Goal: Information Seeking & Learning: Learn about a topic

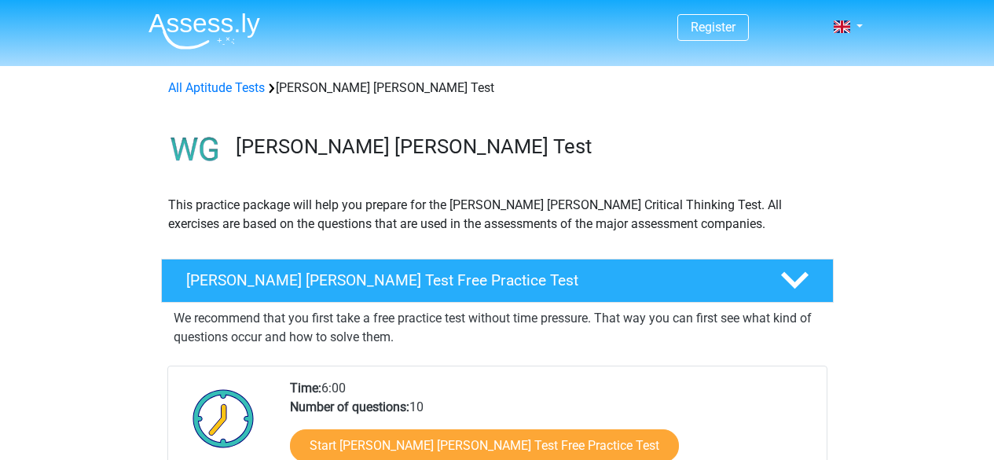
scroll to position [142, 0]
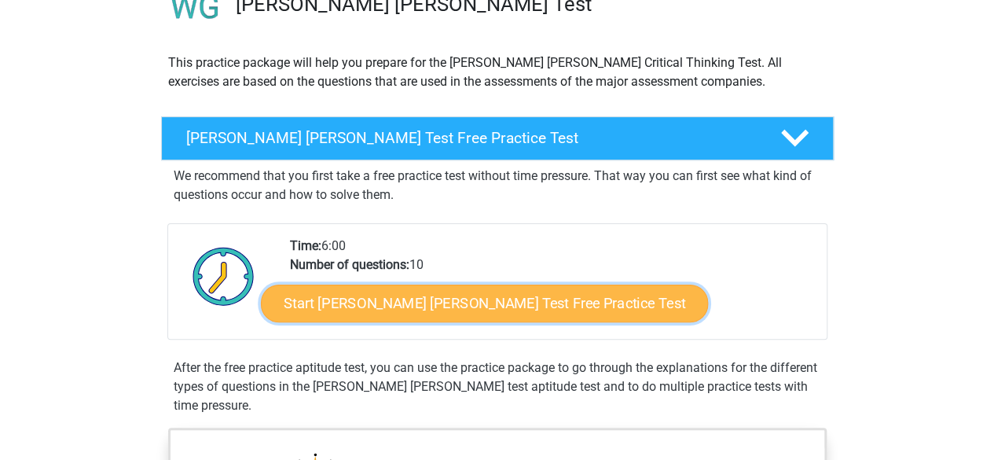
click at [464, 298] on link "Start Watson Glaser Test Free Practice Test" at bounding box center [484, 303] width 447 height 38
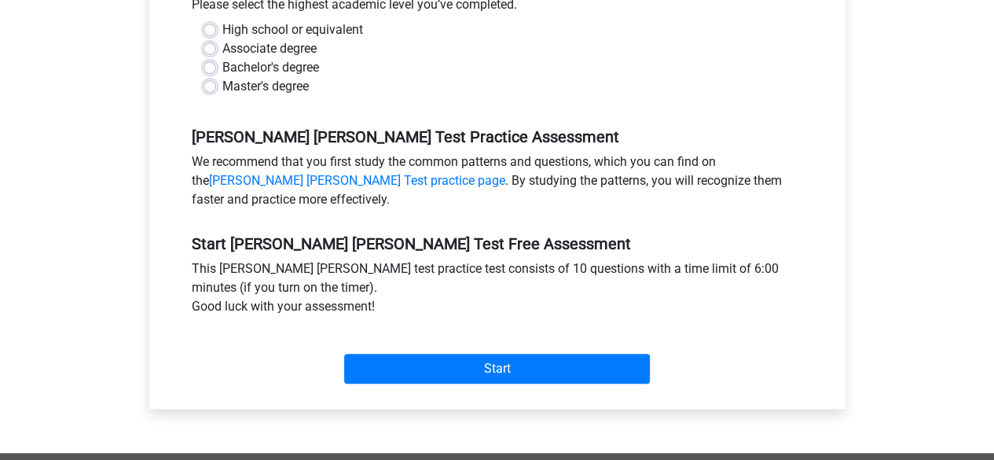
scroll to position [440, 0]
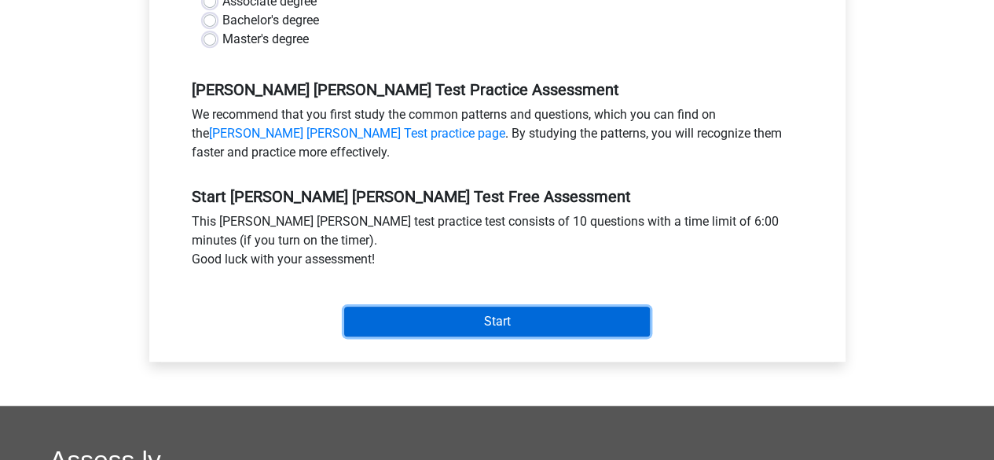
click at [429, 306] on input "Start" at bounding box center [497, 321] width 306 height 30
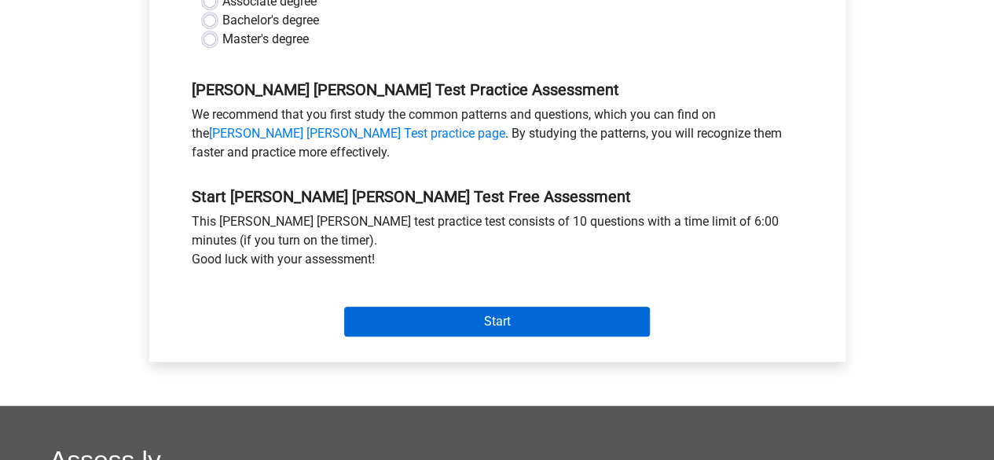
scroll to position [394, 0]
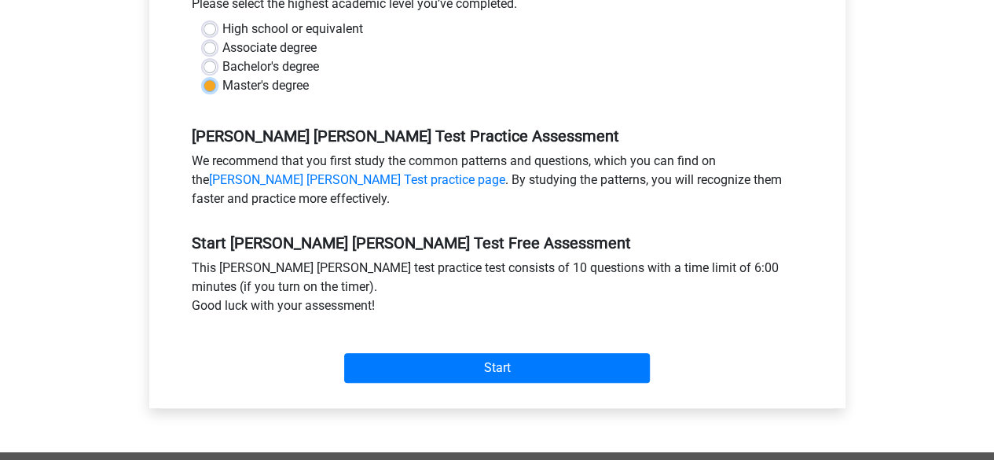
click at [203, 76] on input "Master's degree" at bounding box center [209, 84] width 13 height 16
radio input "true"
click at [203, 57] on input "Bachelor's degree" at bounding box center [209, 65] width 13 height 16
radio input "true"
click at [203, 38] on input "Associate degree" at bounding box center [209, 46] width 13 height 16
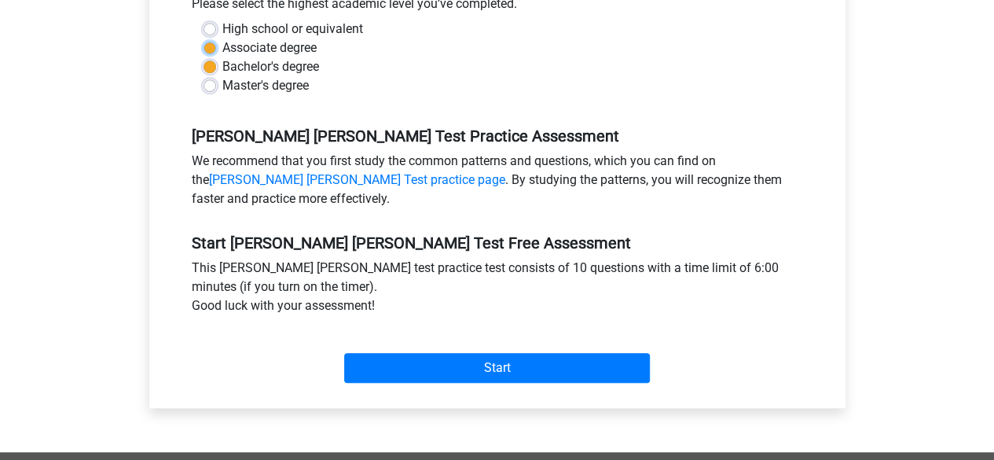
radio input "true"
click at [203, 20] on input "High school or equivalent" at bounding box center [209, 28] width 13 height 16
radio input "true"
click at [412, 364] on div "Start" at bounding box center [497, 355] width 635 height 68
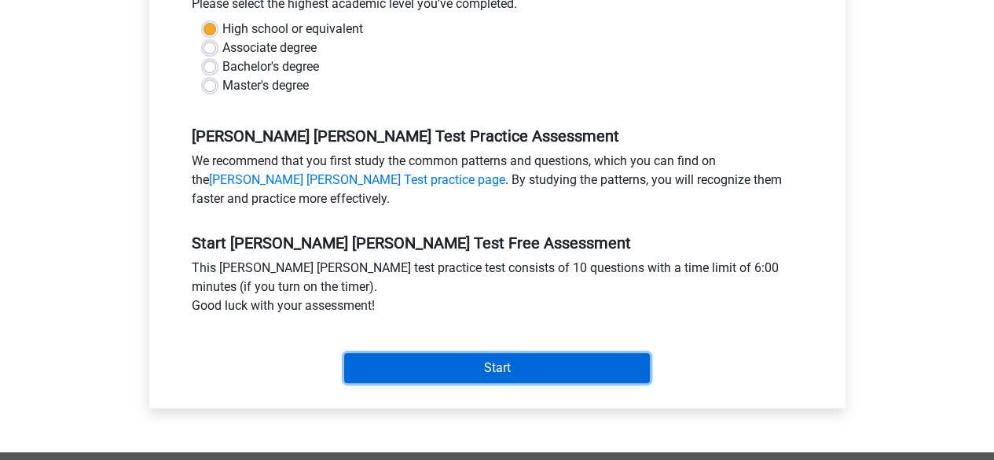
click at [410, 353] on input "Start" at bounding box center [497, 368] width 306 height 30
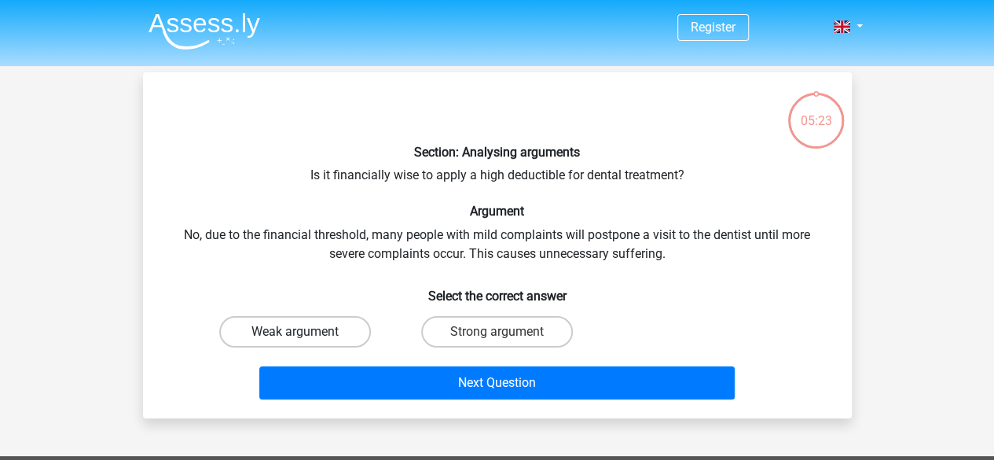
click at [344, 322] on label "Weak argument" at bounding box center [295, 331] width 152 height 31
click at [305, 332] on input "Weak argument" at bounding box center [300, 337] width 10 height 10
radio input "true"
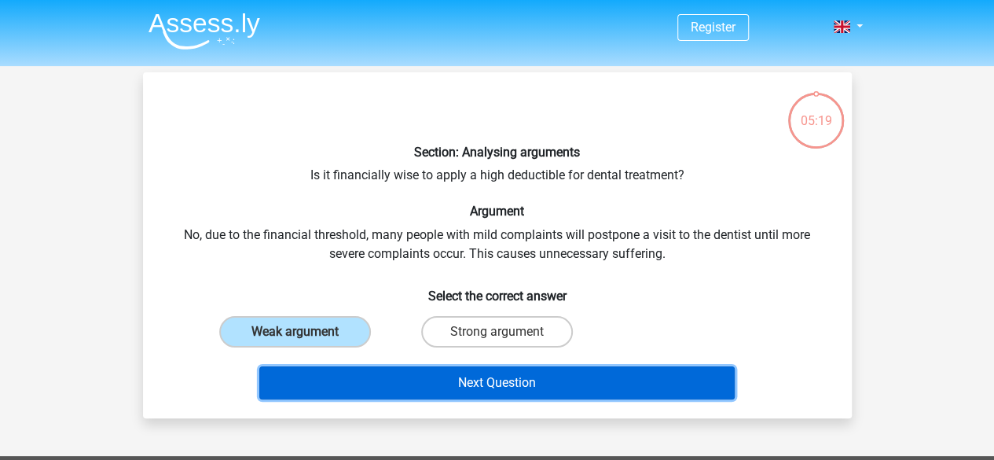
click at [372, 380] on button "Next Question" at bounding box center [496, 382] width 475 height 33
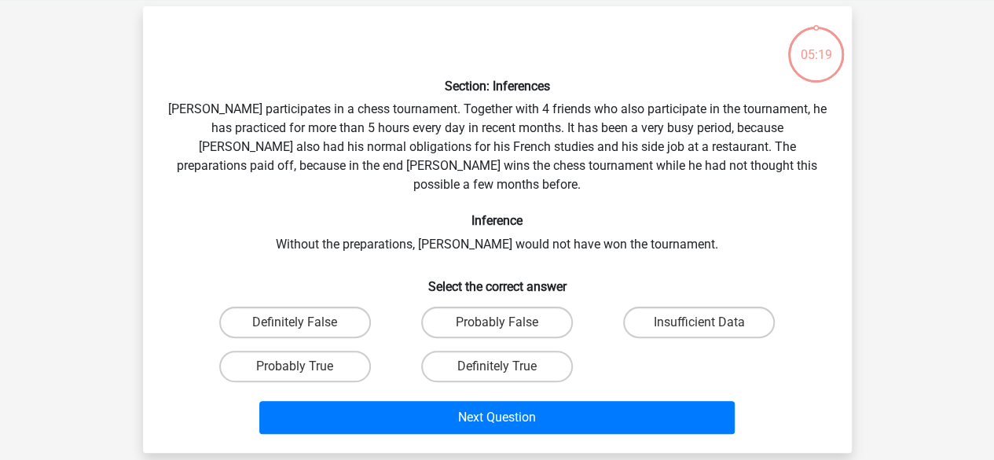
scroll to position [72, 0]
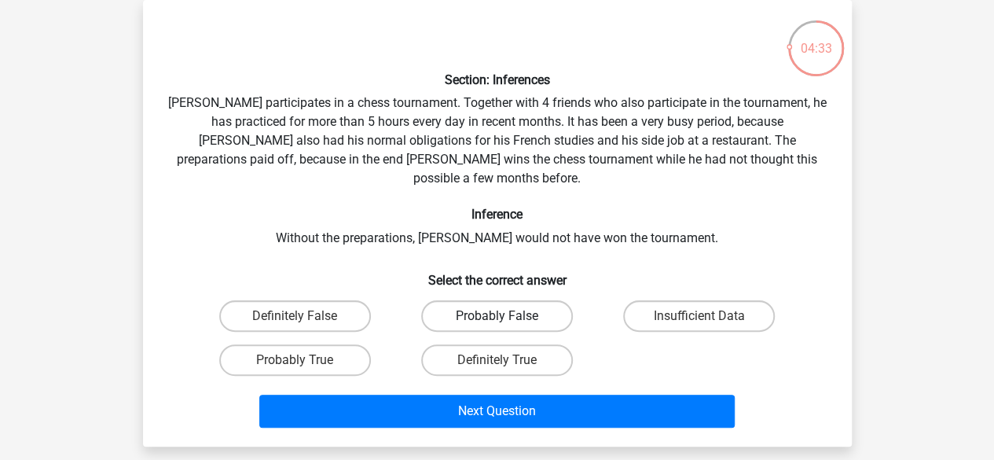
click at [487, 304] on label "Probably False" at bounding box center [497, 315] width 152 height 31
click at [496, 316] on input "Probably False" at bounding box center [501, 321] width 10 height 10
radio input "true"
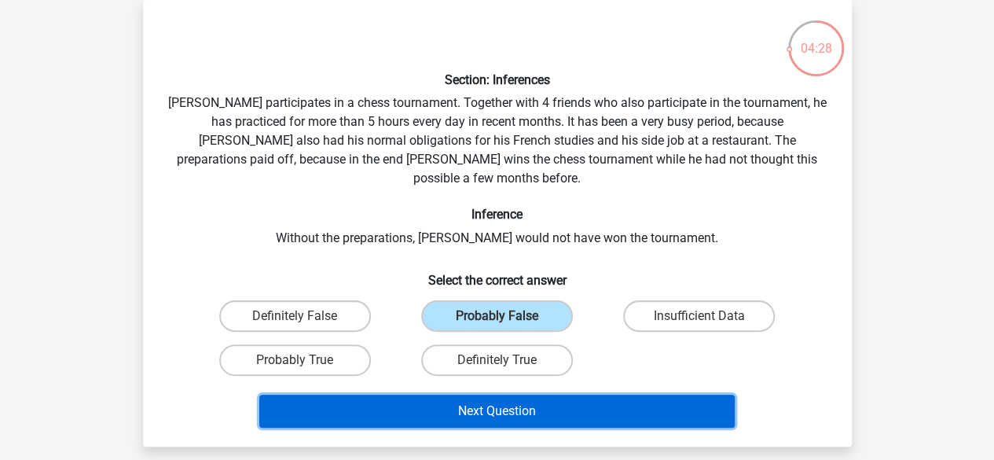
click at [482, 394] on button "Next Question" at bounding box center [496, 410] width 475 height 33
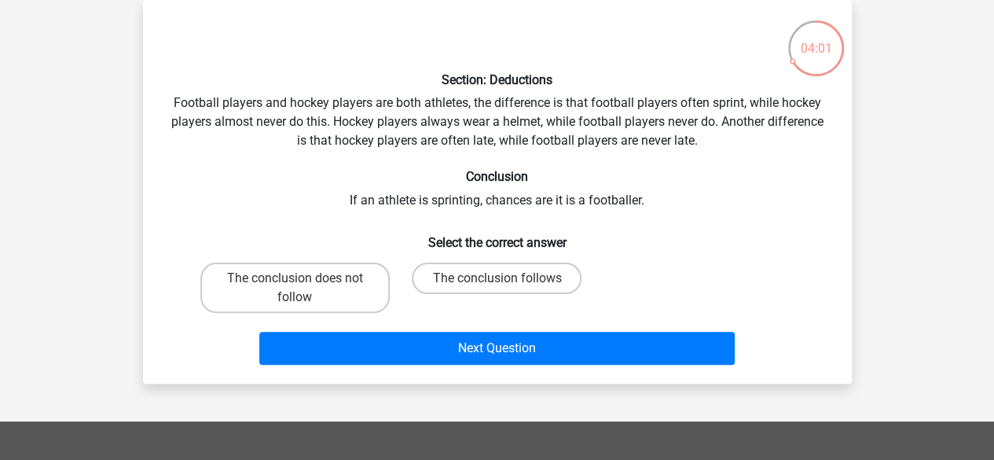
click at [482, 387] on div "Register Nederlands English" at bounding box center [497, 382] width 994 height 908
click at [455, 269] on label "The conclusion follows" at bounding box center [497, 277] width 170 height 31
click at [496, 278] on input "The conclusion follows" at bounding box center [501, 283] width 10 height 10
radio input "true"
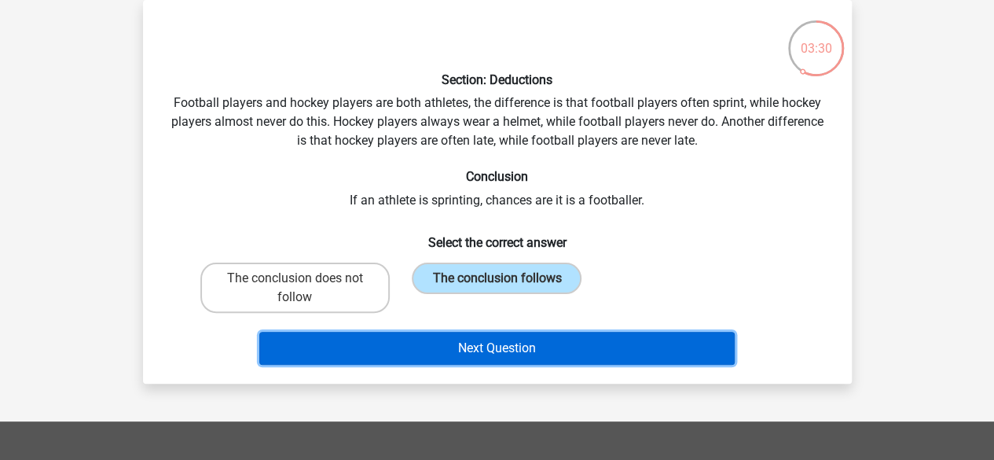
click at [472, 346] on button "Next Question" at bounding box center [496, 348] width 475 height 33
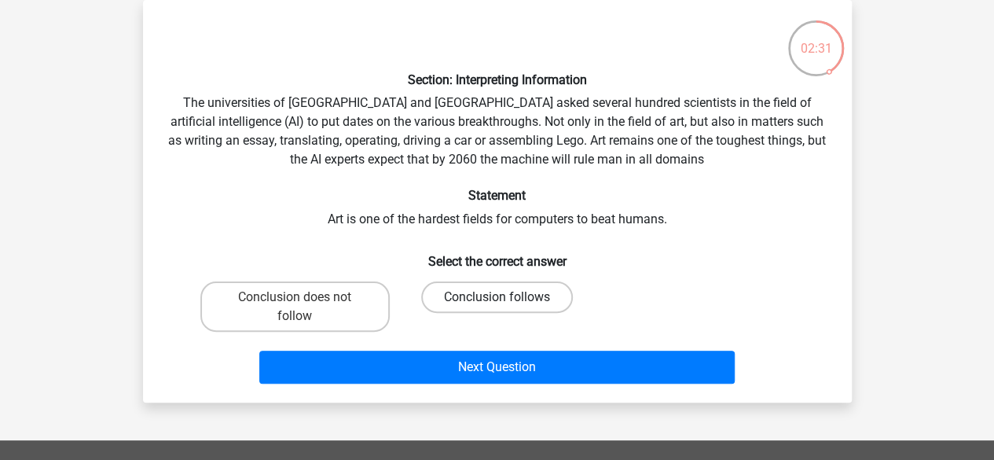
click at [446, 299] on label "Conclusion follows" at bounding box center [497, 296] width 152 height 31
click at [496, 299] on input "Conclusion follows" at bounding box center [501, 302] width 10 height 10
radio input "true"
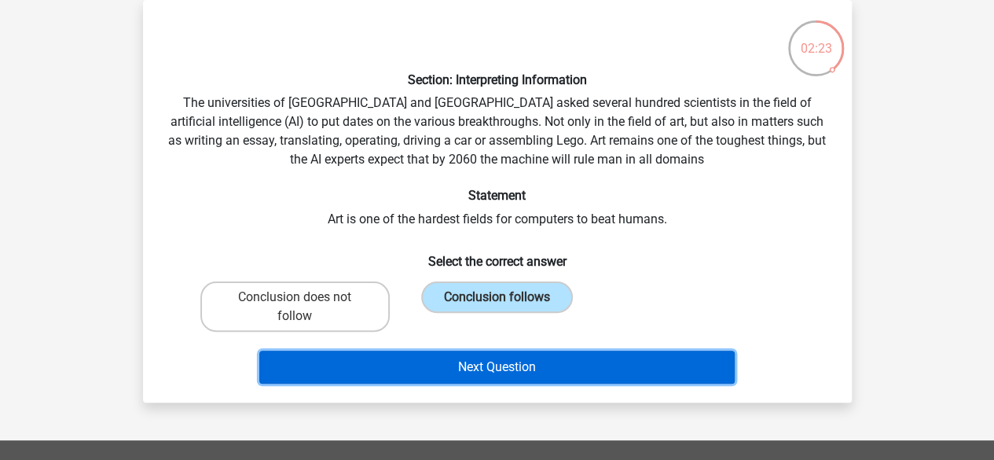
click at [443, 374] on button "Next Question" at bounding box center [496, 366] width 475 height 33
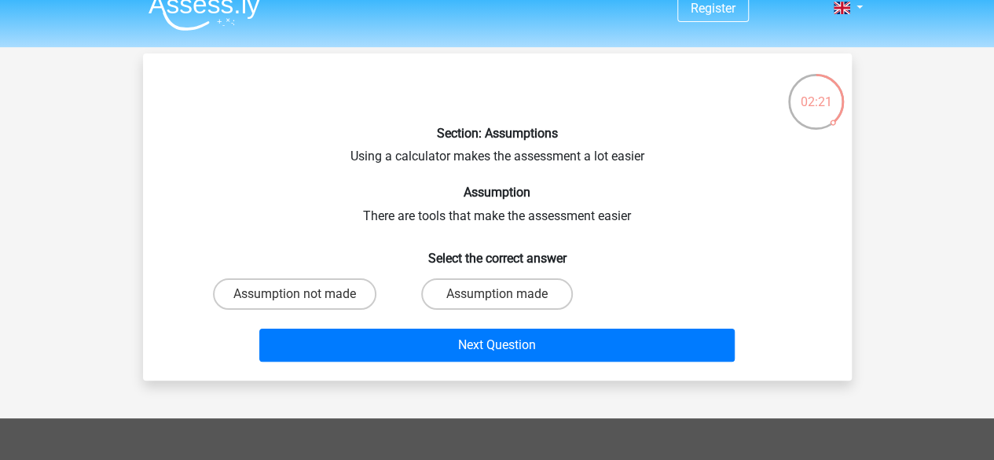
scroll to position [18, 0]
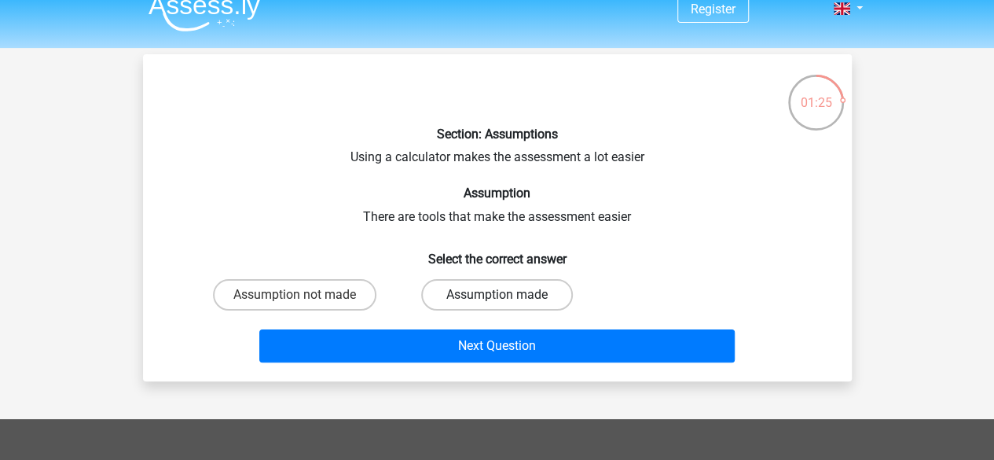
click at [467, 282] on label "Assumption made" at bounding box center [497, 294] width 152 height 31
click at [496, 295] on input "Assumption made" at bounding box center [501, 300] width 10 height 10
radio input "true"
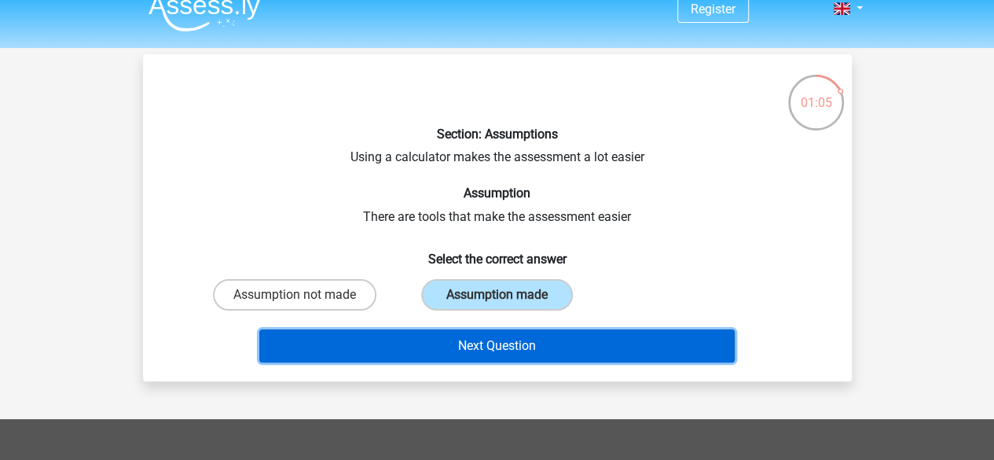
click at [480, 339] on button "Next Question" at bounding box center [496, 345] width 475 height 33
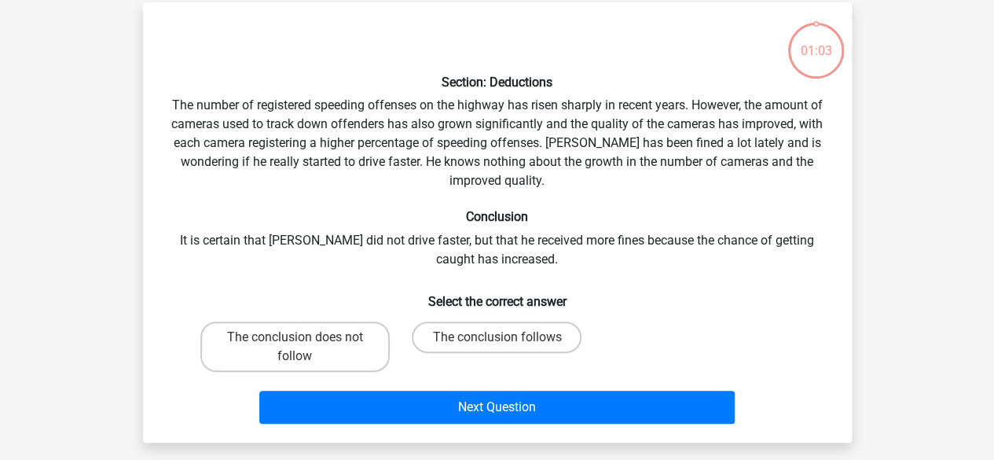
scroll to position [72, 0]
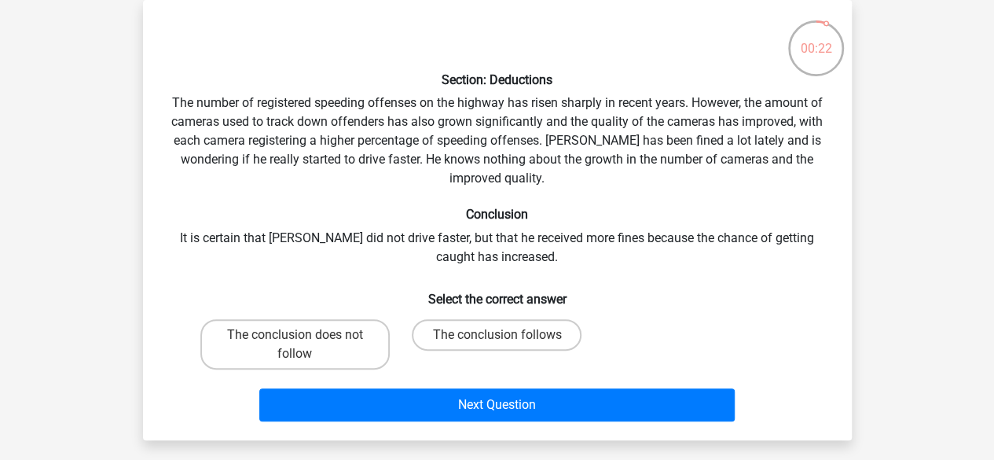
click at [480, 339] on label "The conclusion follows" at bounding box center [497, 334] width 170 height 31
click at [496, 339] on input "The conclusion follows" at bounding box center [501, 340] width 10 height 10
radio input "true"
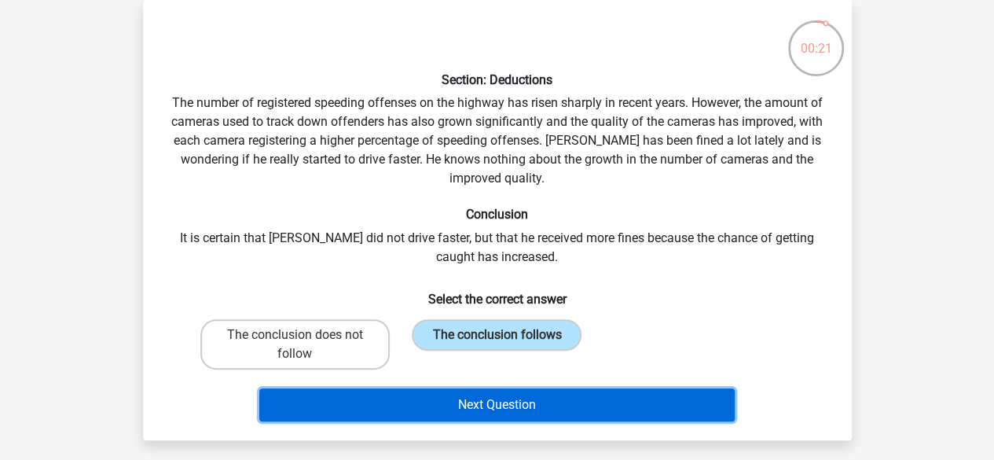
click at [459, 401] on button "Next Question" at bounding box center [496, 404] width 475 height 33
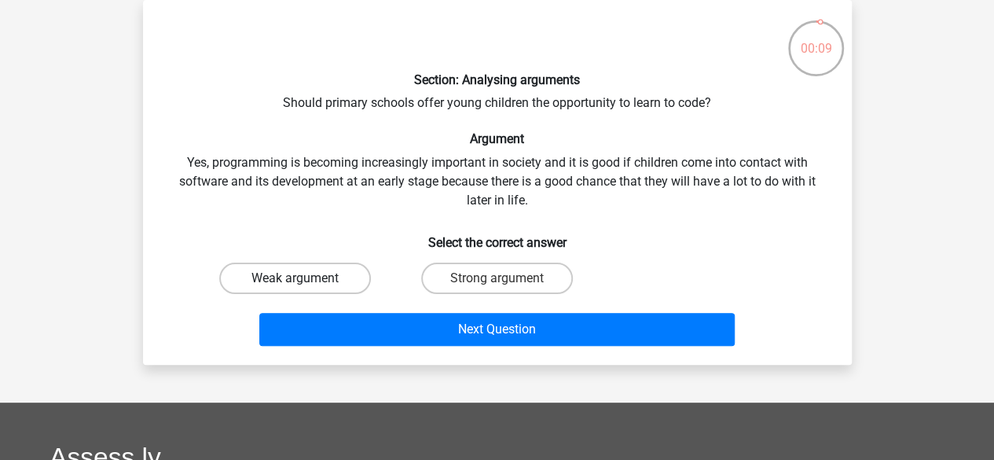
click at [339, 287] on label "Weak argument" at bounding box center [295, 277] width 152 height 31
click at [305, 287] on input "Weak argument" at bounding box center [300, 283] width 10 height 10
radio input "true"
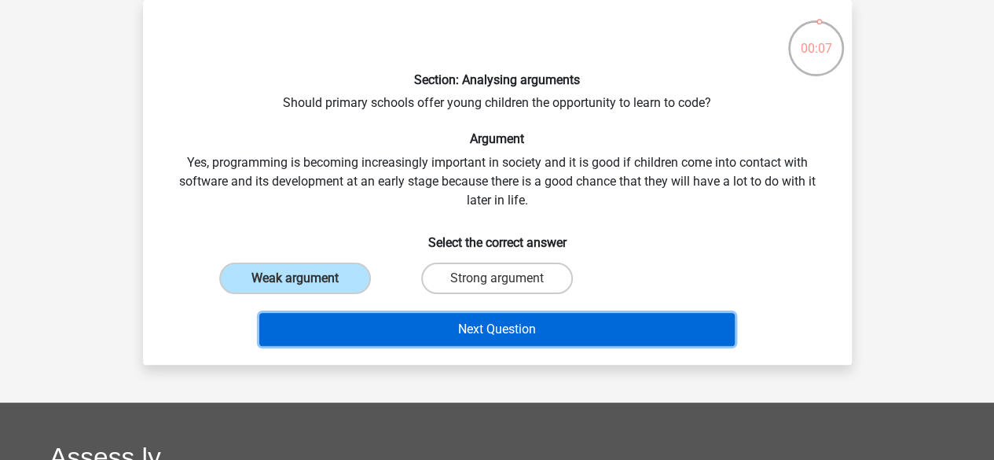
click at [400, 324] on button "Next Question" at bounding box center [496, 329] width 475 height 33
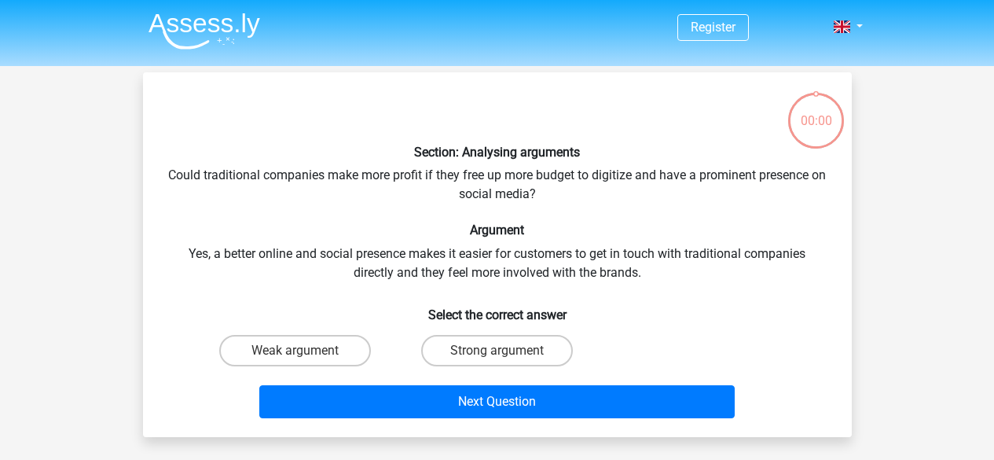
scroll to position [72, 0]
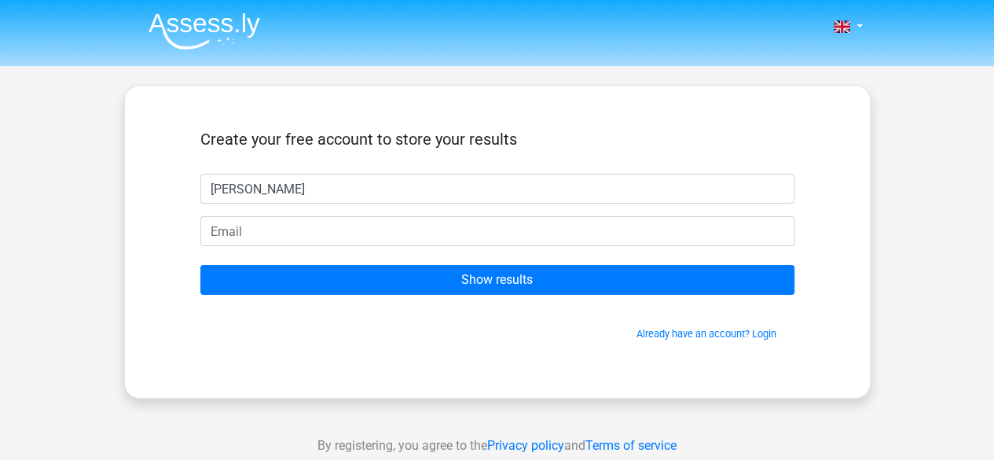
type input "Melisa"
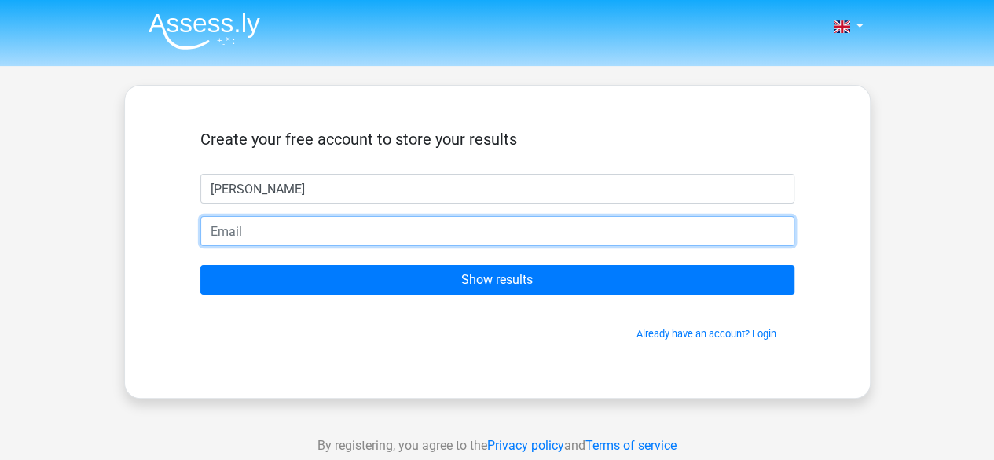
click at [604, 244] on input "email" at bounding box center [497, 231] width 594 height 30
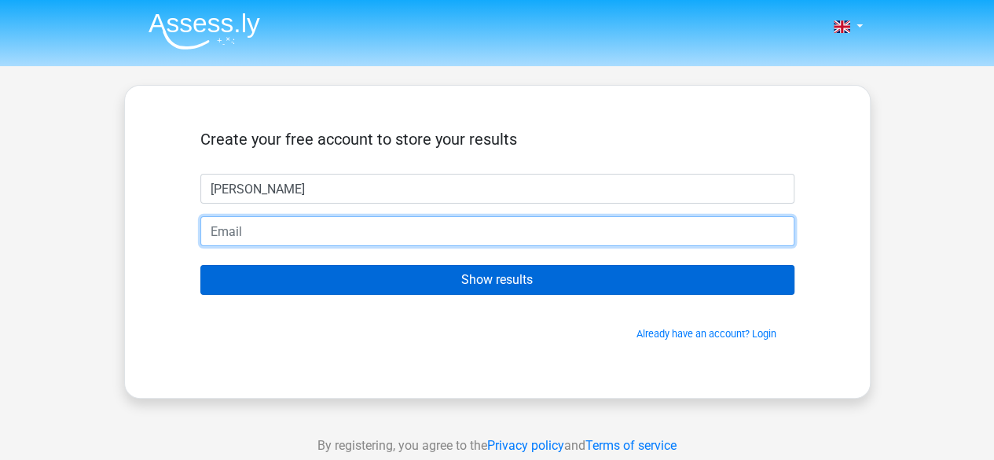
type input "melisakulenovic09@gmail.com"
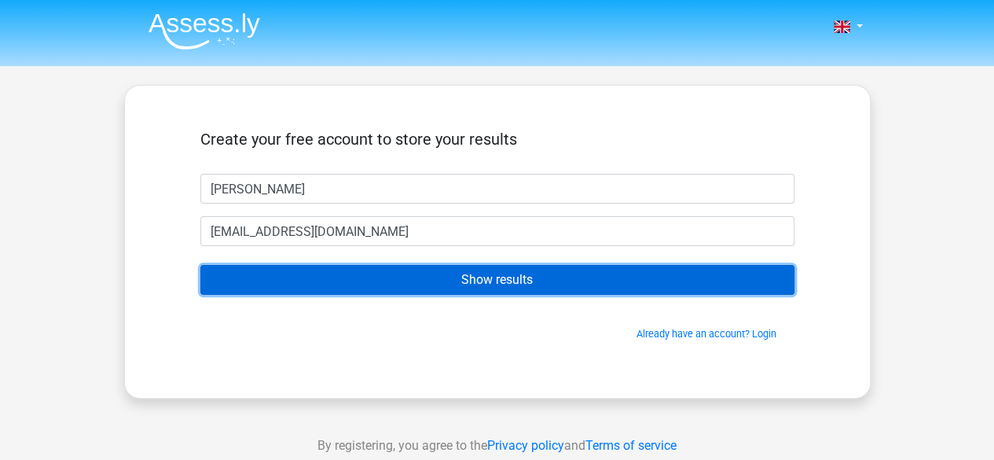
click at [423, 285] on input "Show results" at bounding box center [497, 280] width 594 height 30
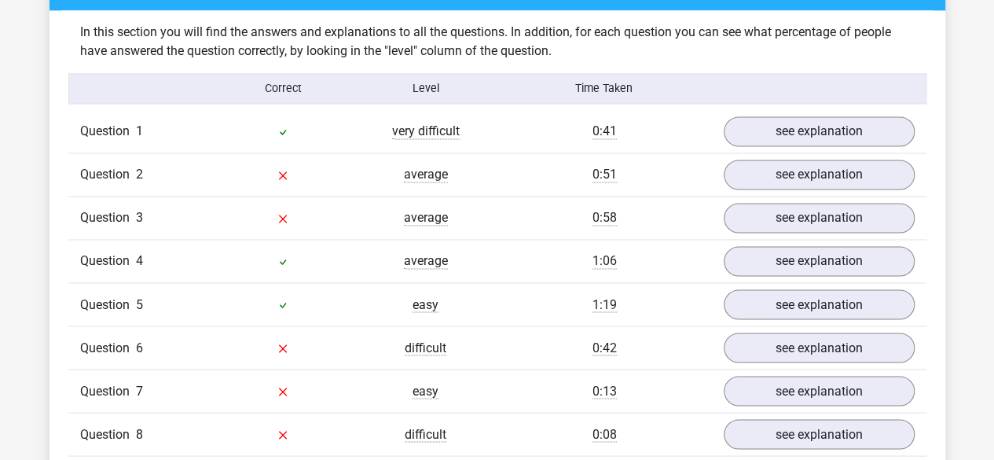
scroll to position [1225, 0]
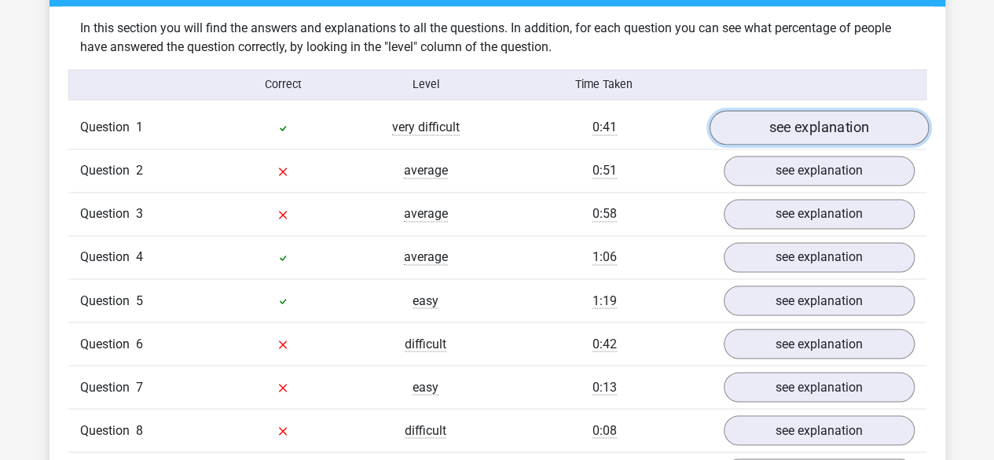
click at [845, 112] on link "see explanation" at bounding box center [818, 128] width 219 height 35
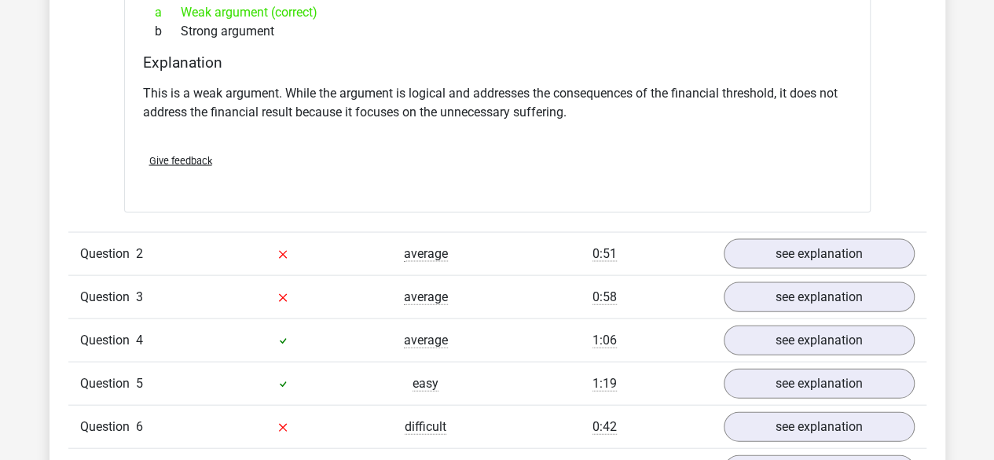
scroll to position [1503, 0]
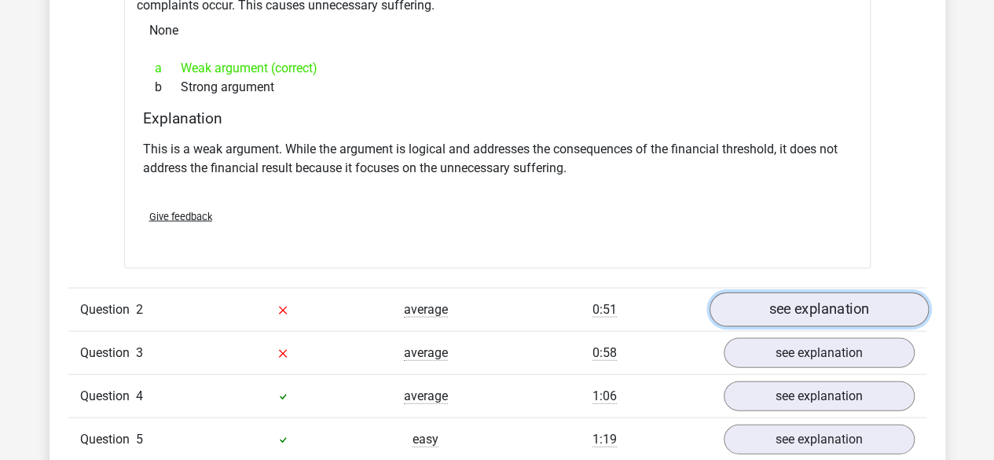
click at [819, 299] on link "see explanation" at bounding box center [818, 309] width 219 height 35
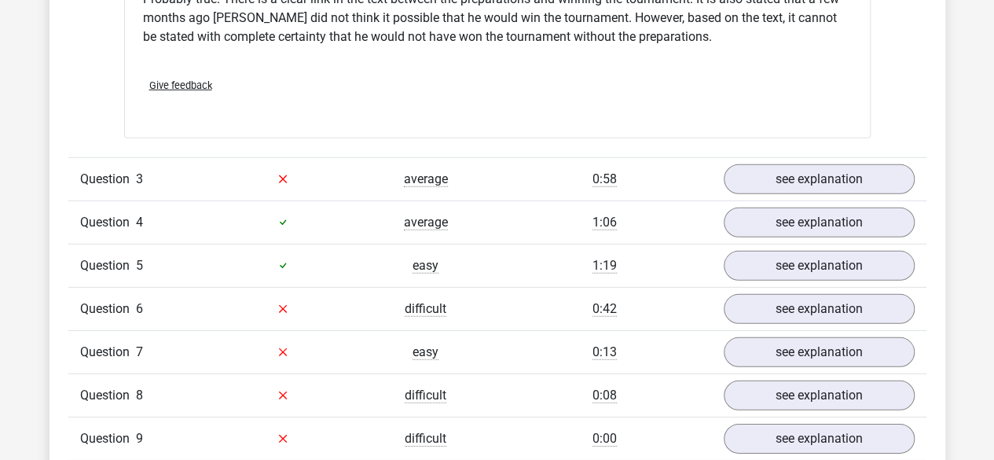
scroll to position [2198, 0]
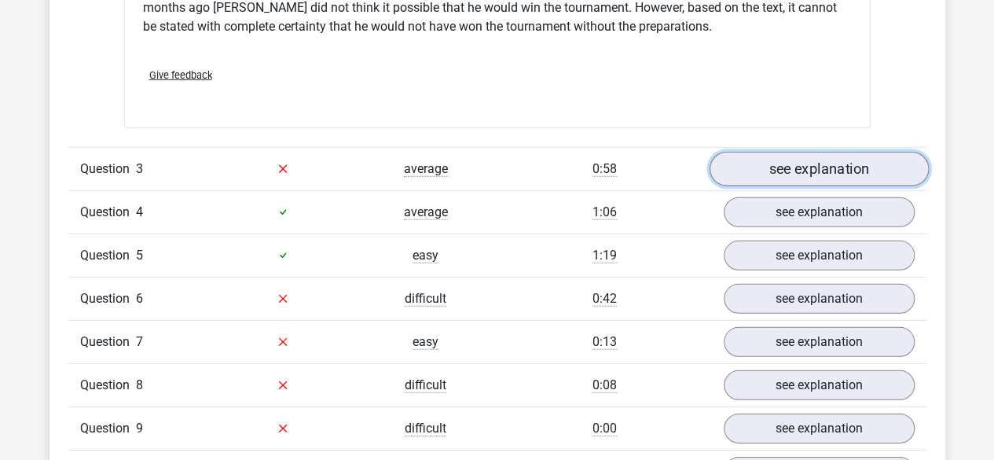
click at [793, 153] on link "see explanation" at bounding box center [818, 169] width 219 height 35
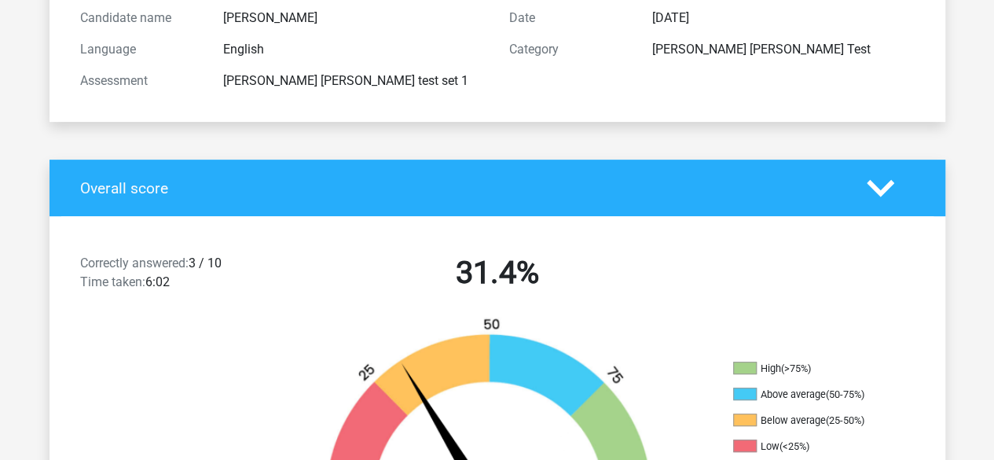
scroll to position [251, 0]
